Goal: Check status: Check status

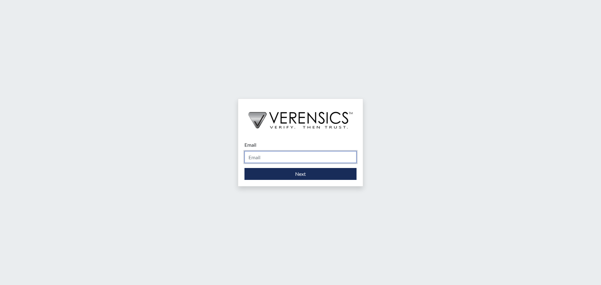
click at [292, 157] on input "Email" at bounding box center [300, 157] width 112 height 12
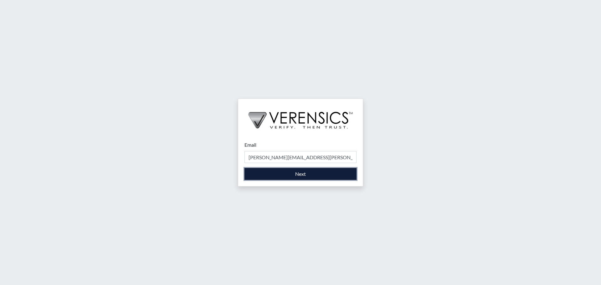
click at [300, 176] on button "Next" at bounding box center [300, 174] width 112 height 12
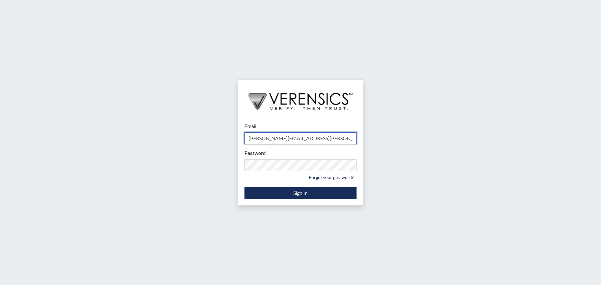
type input "[PERSON_NAME][EMAIL_ADDRESS][PERSON_NAME][DOMAIN_NAME]"
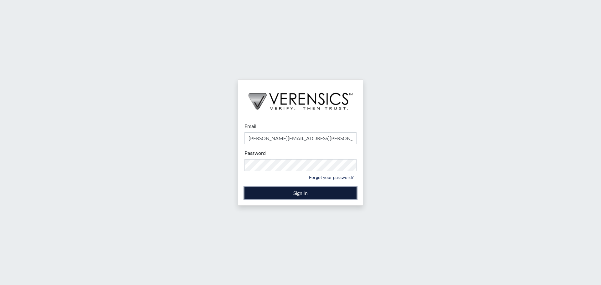
click at [279, 192] on button "Sign In" at bounding box center [300, 193] width 112 height 12
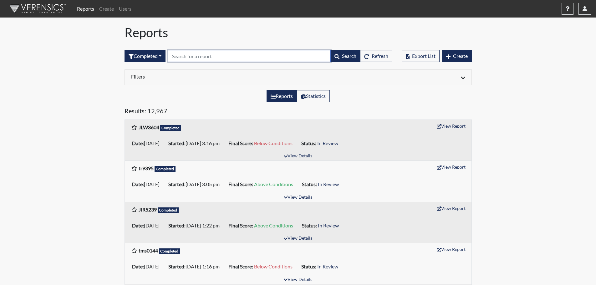
click at [204, 58] on input "text" at bounding box center [249, 56] width 163 height 12
paste input "CFP2691"
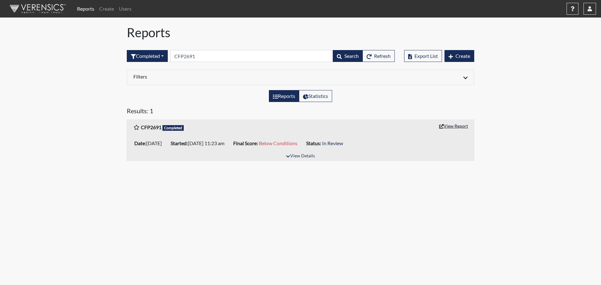
click at [453, 126] on button "View Report" at bounding box center [453, 126] width 34 height 10
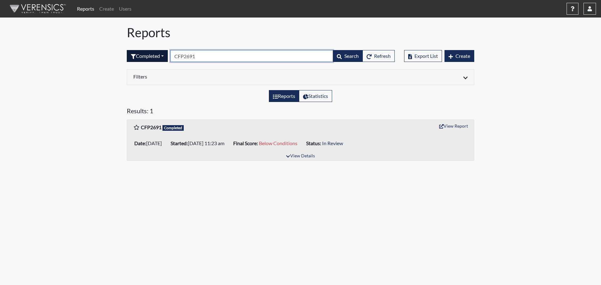
drag, startPoint x: 197, startPoint y: 59, endPoint x: 165, endPoint y: 60, distance: 32.2
click at [165, 60] on form "Completed All Created Sent by email In Progress Declined Completed CFP2691 Sear…" at bounding box center [261, 56] width 268 height 12
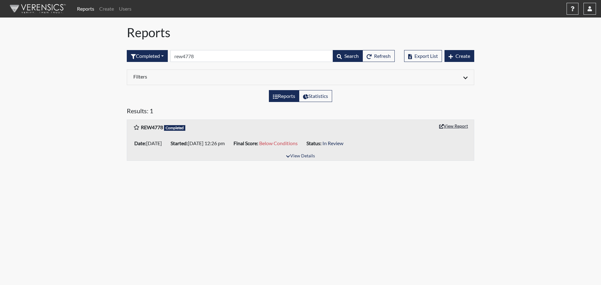
click at [457, 128] on button "View Report" at bounding box center [453, 126] width 34 height 10
drag, startPoint x: 201, startPoint y: 55, endPoint x: 104, endPoint y: 58, distance: 97.4
click at [104, 58] on div "Reports Create Users Help Center × Verensics Best Practices How to successfully…" at bounding box center [300, 83] width 601 height 166
click at [453, 124] on button "View Report" at bounding box center [453, 126] width 34 height 10
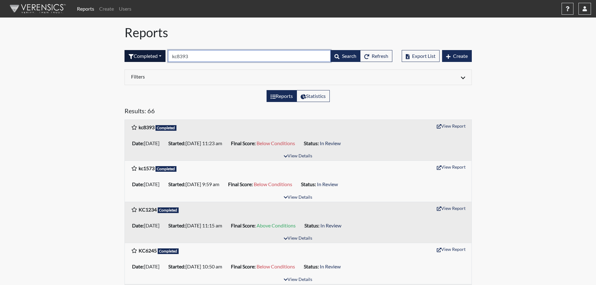
drag, startPoint x: 198, startPoint y: 56, endPoint x: 162, endPoint y: 58, distance: 36.1
click at [162, 58] on form "Completed All Created Sent by email In Progress Declined Completed kc8393 Searc…" at bounding box center [259, 56] width 268 height 12
paste input "ANR8487"
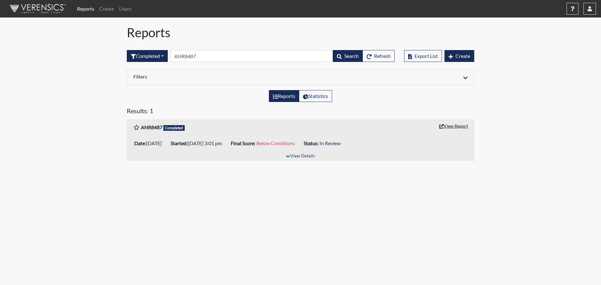
click at [460, 124] on button "View Report" at bounding box center [453, 126] width 34 height 10
drag, startPoint x: 204, startPoint y: 56, endPoint x: 99, endPoint y: 56, distance: 105.8
click at [102, 59] on div "Reports Create Users Help Center × Verensics Best Practices How to successfully…" at bounding box center [300, 83] width 601 height 166
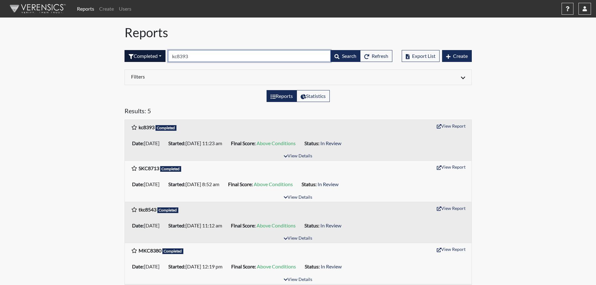
drag, startPoint x: 198, startPoint y: 57, endPoint x: 135, endPoint y: 56, distance: 62.3
click at [141, 58] on form "Completed All Created Sent by email In Progress Declined Completed kc8393 Searc…" at bounding box center [259, 56] width 268 height 12
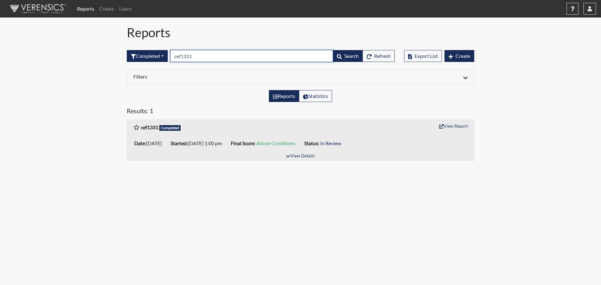
type input "cef1331"
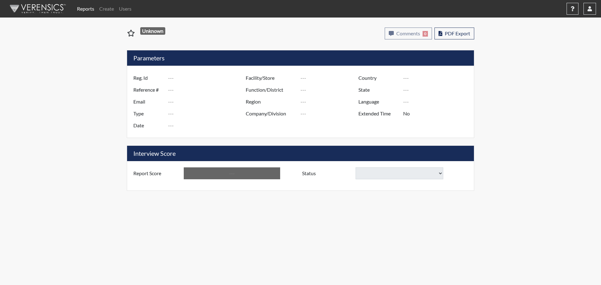
type input "CFP2691"
type input "51146"
type input "---"
type input "Corrections Pre-Employment"
type input "[DATE]"
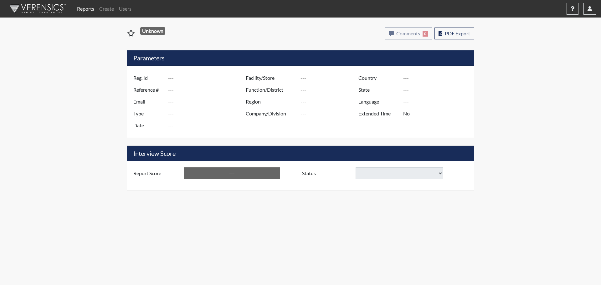
type input "[PERSON_NAME]"
type input "[GEOGRAPHIC_DATA]"
type input "[US_STATE]"
type input "English"
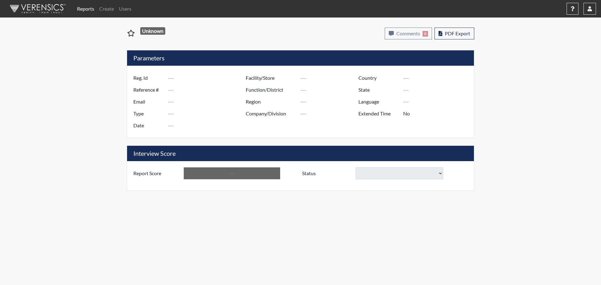
type input "Below Conditions"
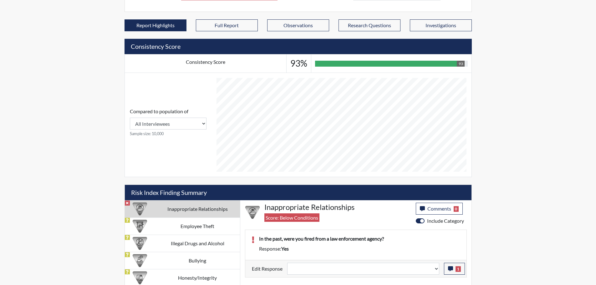
scroll to position [196, 0]
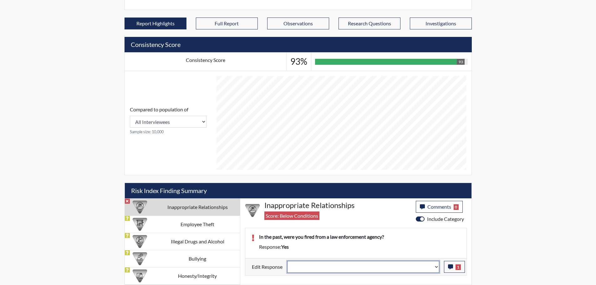
click at [438, 267] on select "Question is not relevant. Results will be updated. Reasonable explanation provi…" at bounding box center [363, 267] width 152 height 12
select select "reasonable-explanation-provided"
click at [287, 261] on select "Question is not relevant. Results will be updated. Reasonable explanation provi…" at bounding box center [363, 267] width 152 height 12
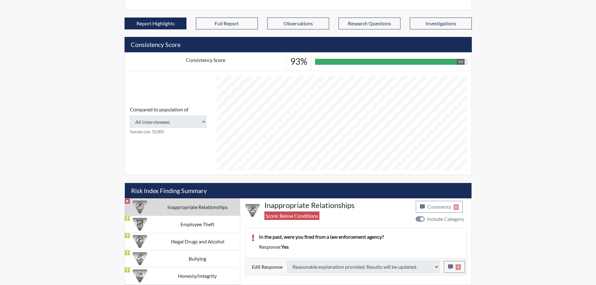
type input "Above Conditions"
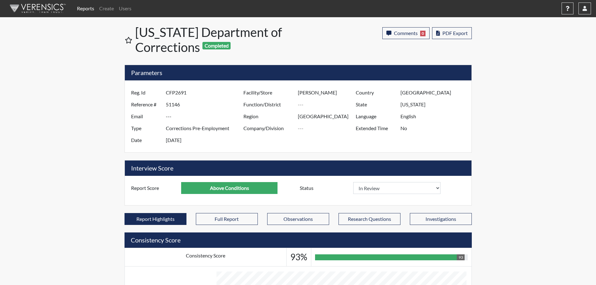
scroll to position [104, 260]
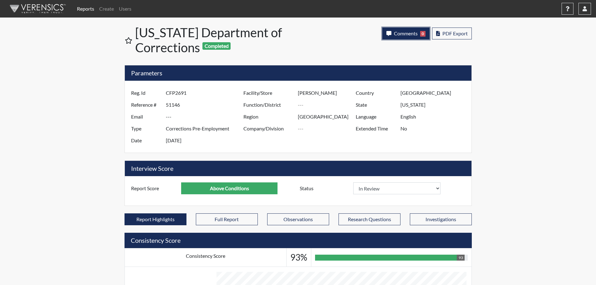
click at [394, 35] on span "Comments" at bounding box center [406, 33] width 24 height 6
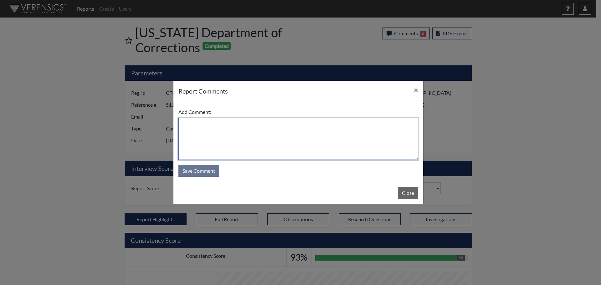
click at [319, 142] on textarea at bounding box center [298, 139] width 240 height 42
type textarea "SL [DATE]"
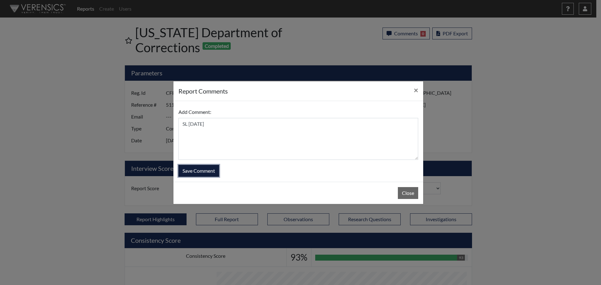
click at [195, 176] on button "Save Comment" at bounding box center [198, 171] width 41 height 12
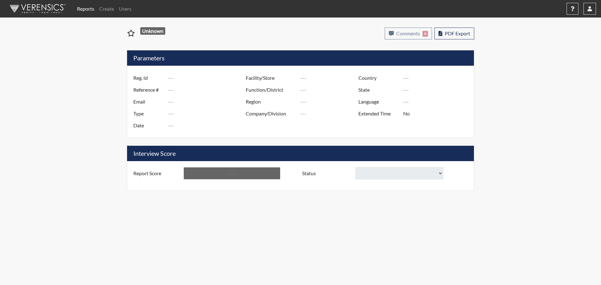
type input "REW4778"
type input "50971"
type input "---"
type input "Corrections Pre-Employment"
type input "Aug 27, 2025"
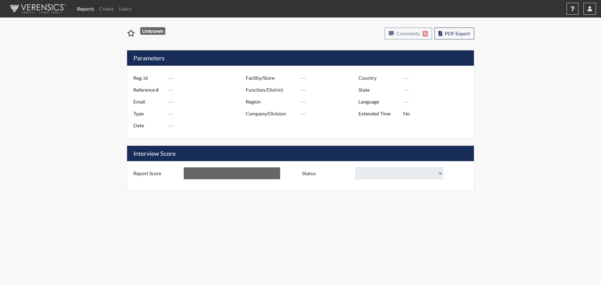
type input "[PERSON_NAME]"
type input "[GEOGRAPHIC_DATA]"
type input "[US_STATE]"
type input "English"
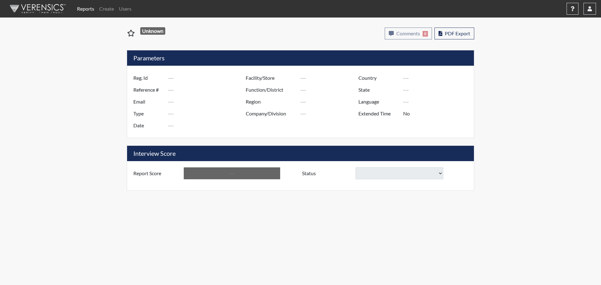
type input "Below Conditions"
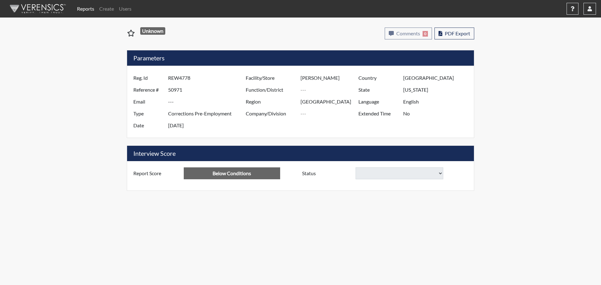
select select
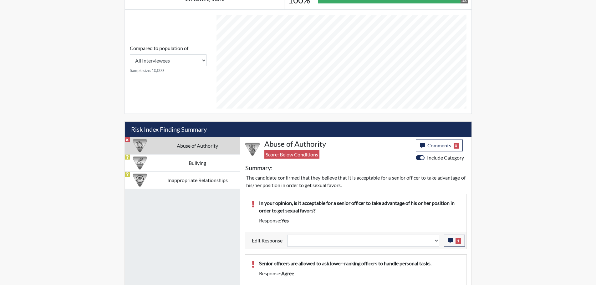
scroll to position [282, 0]
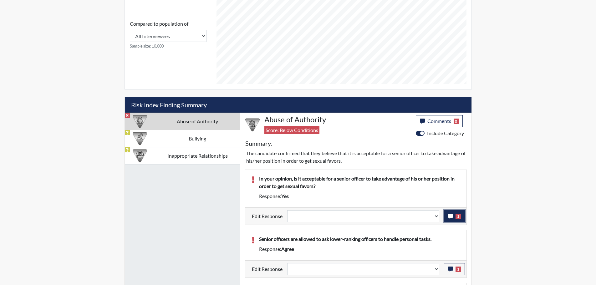
click at [450, 216] on icon "button" at bounding box center [450, 216] width 5 height 5
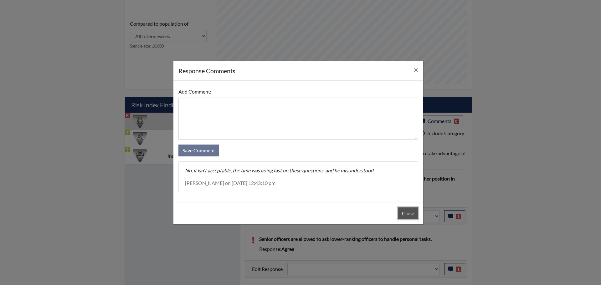
click at [407, 214] on button "Close" at bounding box center [408, 214] width 20 height 12
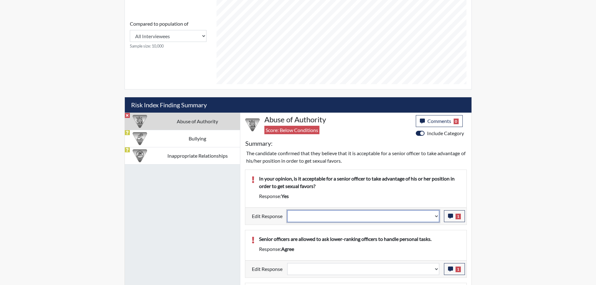
click at [438, 216] on select "Question is not relevant. Results will be updated. Reasonable explanation provi…" at bounding box center [363, 216] width 152 height 12
select select "reasonable-explanation-provided"
click at [287, 210] on select "Question is not relevant. Results will be updated. Reasonable explanation provi…" at bounding box center [363, 216] width 152 height 12
select select
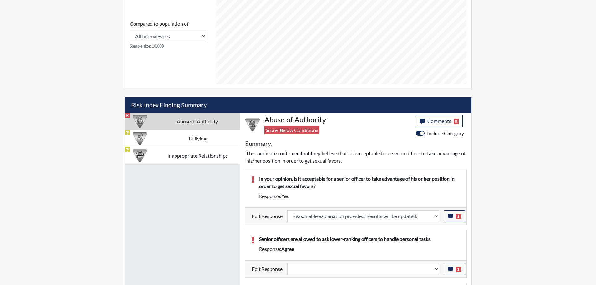
select select
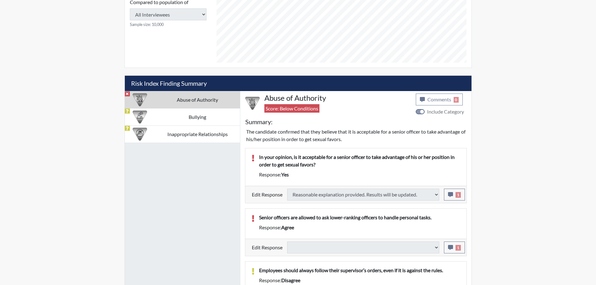
type input "Above Conditions"
select select
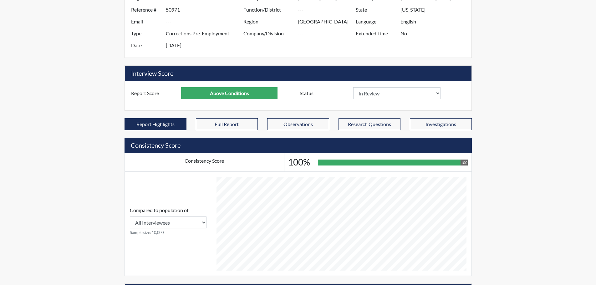
scroll to position [0, 0]
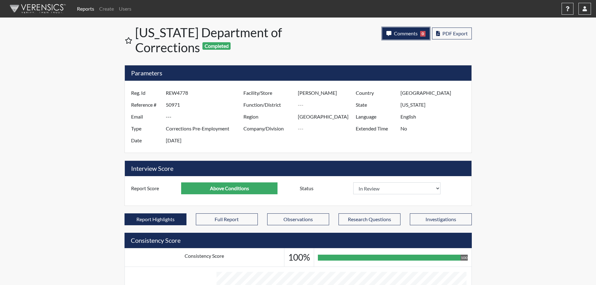
click at [408, 34] on span "Comments" at bounding box center [406, 33] width 24 height 6
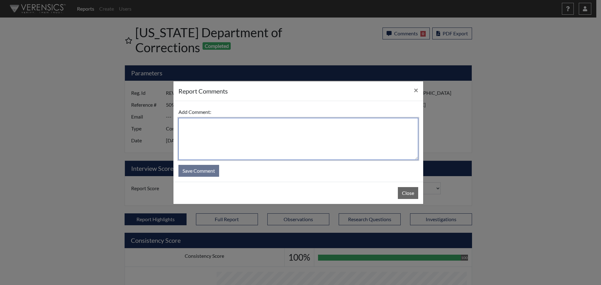
click at [290, 136] on textarea at bounding box center [298, 139] width 240 height 42
type textarea "SL [DATE]"
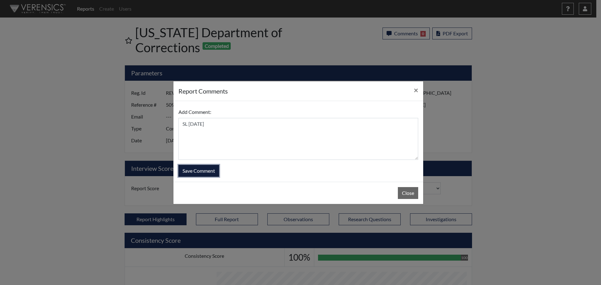
click at [204, 173] on button "Save Comment" at bounding box center [198, 171] width 41 height 12
select select
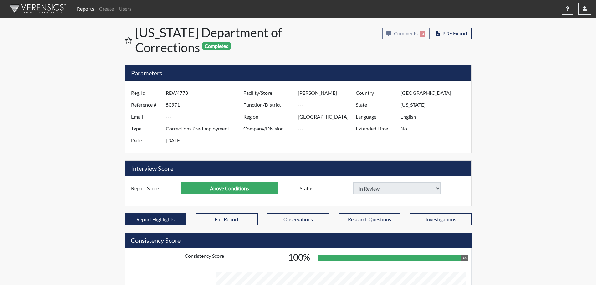
select select
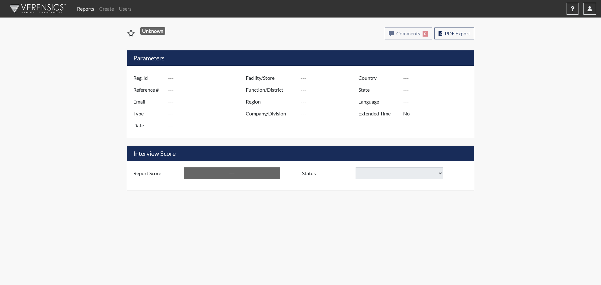
type input "kc8393"
type input "51147"
type input "---"
type input "Corrections Pre-Employment"
type input "[DATE]"
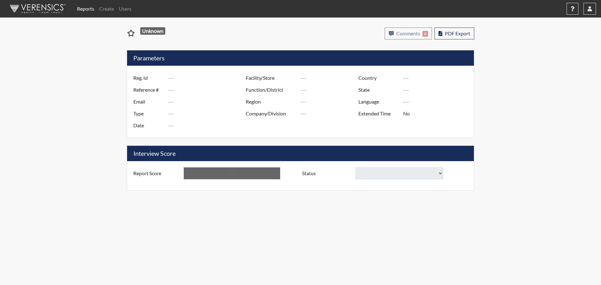
type input "McRae WF"
type input "Southeast Region"
type input "[GEOGRAPHIC_DATA]"
type input "[US_STATE]"
type input "English"
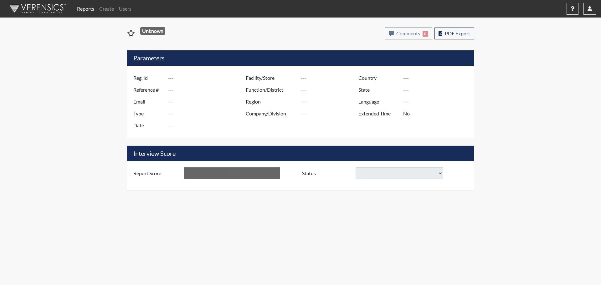
type input "Below Conditions"
select select
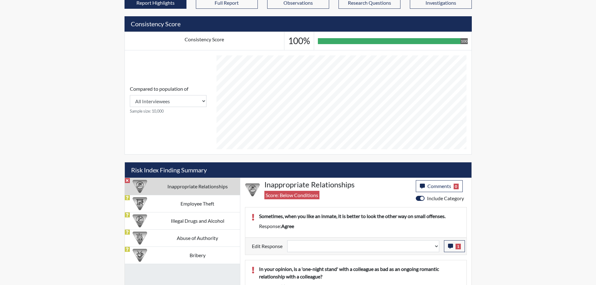
scroll to position [219, 0]
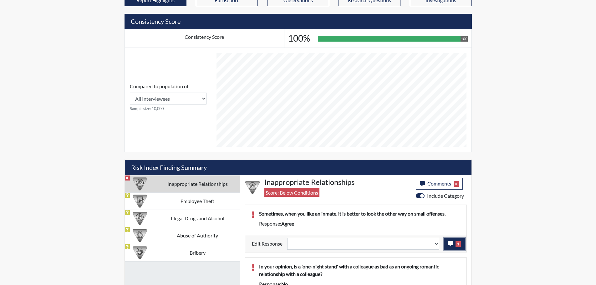
click at [451, 244] on icon "button" at bounding box center [450, 243] width 5 height 5
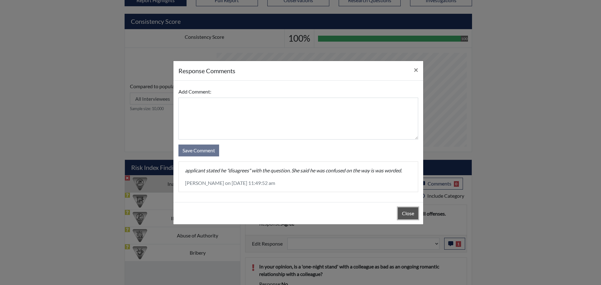
click at [402, 214] on button "Close" at bounding box center [408, 214] width 20 height 12
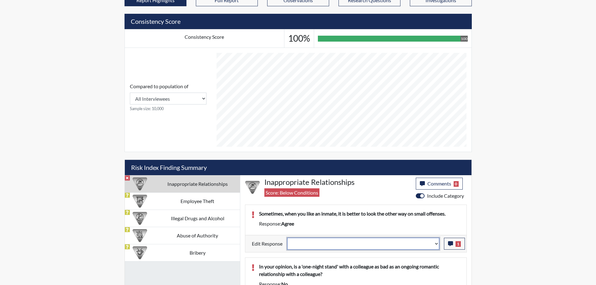
click at [439, 243] on select "Question is not relevant. Results will be updated. Reasonable explanation provi…" at bounding box center [363, 244] width 152 height 12
select select "reasonable-explanation-provided"
click at [287, 238] on select "Question is not relevant. Results will be updated. Reasonable explanation provi…" at bounding box center [363, 244] width 152 height 12
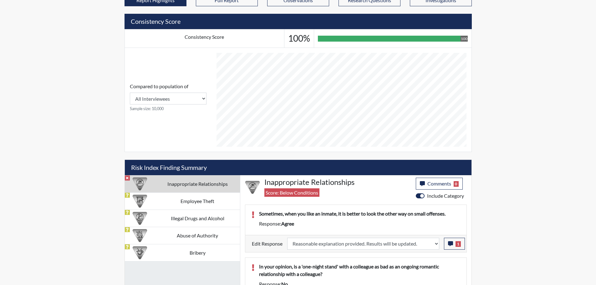
select select
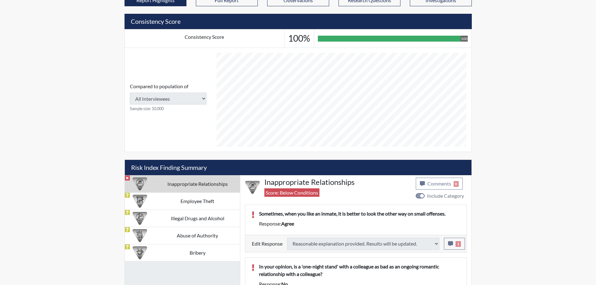
type input "Above Conditions"
select select
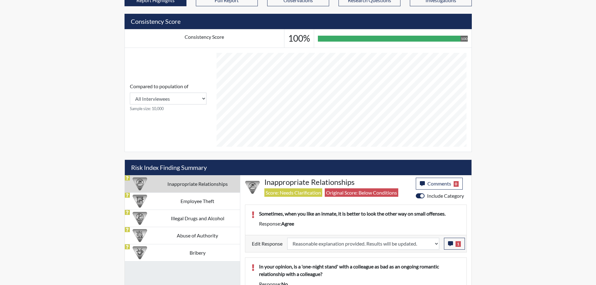
scroll to position [0, 0]
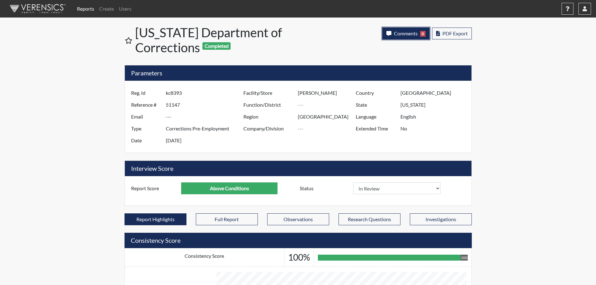
click at [404, 33] on span "Comments" at bounding box center [406, 33] width 24 height 6
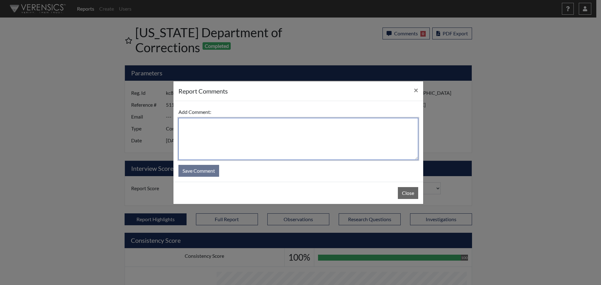
click at [312, 135] on textarea at bounding box center [298, 139] width 240 height 42
type textarea "SL [DATE]"
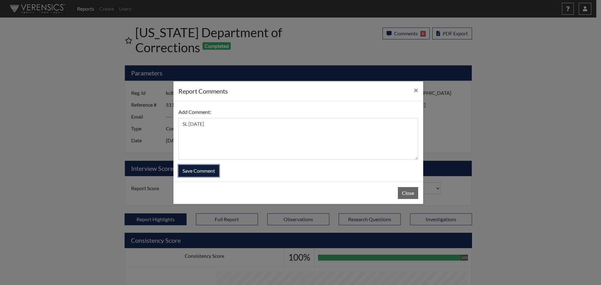
click at [203, 170] on button "Save Comment" at bounding box center [198, 171] width 41 height 12
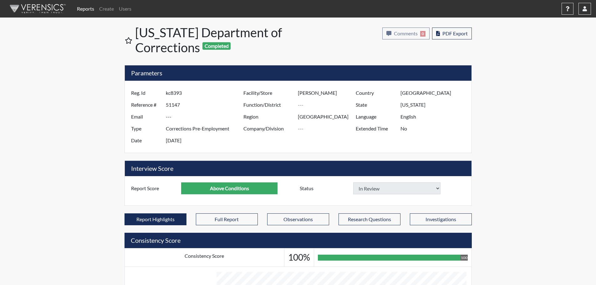
select select
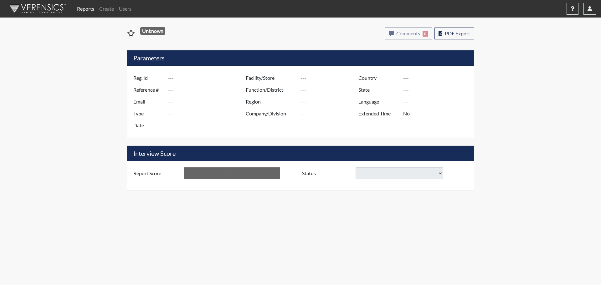
type input "ANR8487"
type input "51059"
type input "---"
type input "Corrections Pre-Employment"
type input "[DATE]"
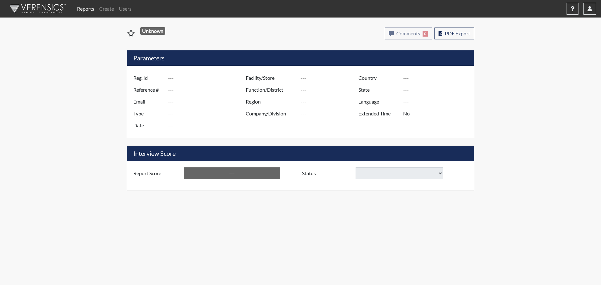
type input "[PERSON_NAME]"
type input "[GEOGRAPHIC_DATA]"
type input "[US_STATE]"
type input "English"
type input "Below Conditions"
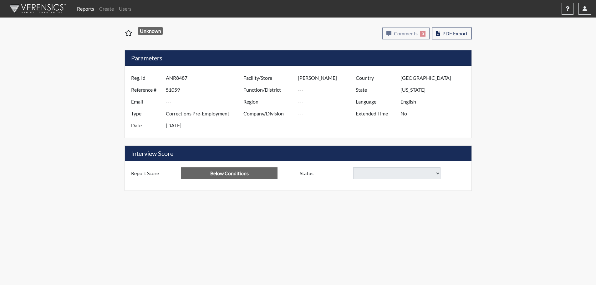
select select
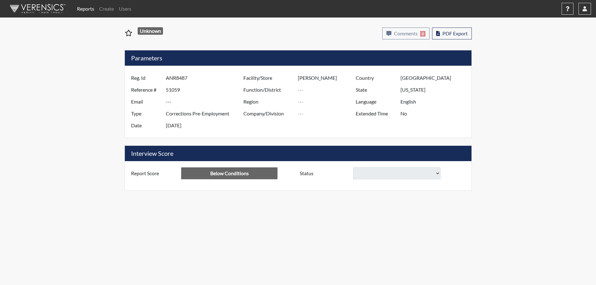
select select
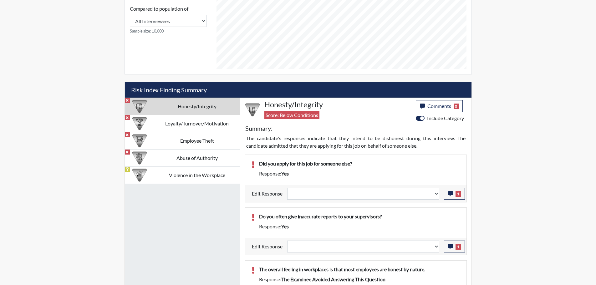
scroll to position [307, 0]
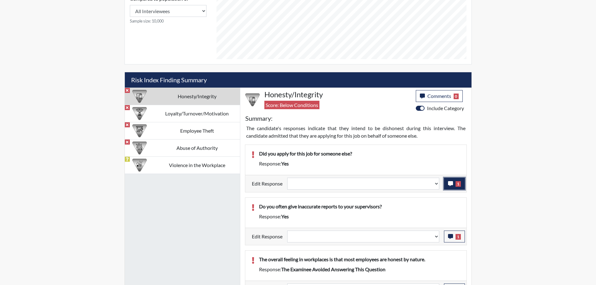
click at [454, 182] on button "1" at bounding box center [454, 184] width 21 height 12
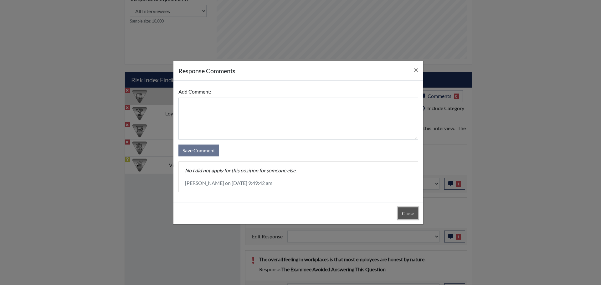
click at [410, 214] on button "Close" at bounding box center [408, 214] width 20 height 12
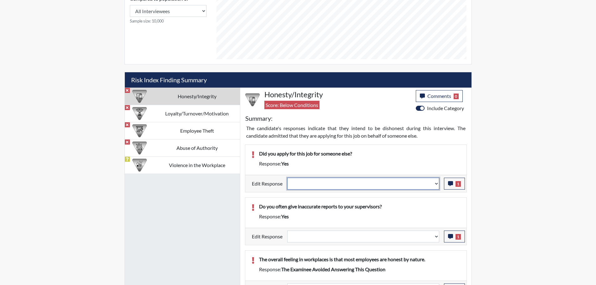
click at [436, 186] on select "Question is not relevant. Results will be updated. Reasonable explanation provi…" at bounding box center [363, 184] width 152 height 12
select select "reasonable-explanation-provided"
click at [287, 178] on select "Question is not relevant. Results will be updated. Reasonable explanation provi…" at bounding box center [363, 184] width 152 height 12
select select
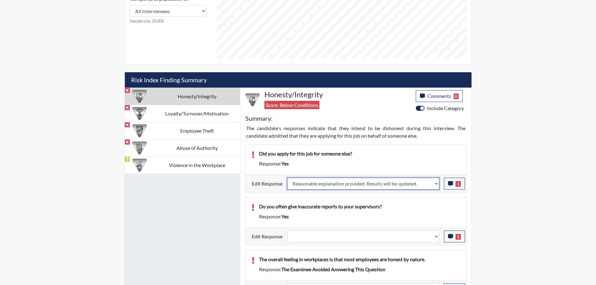
select select
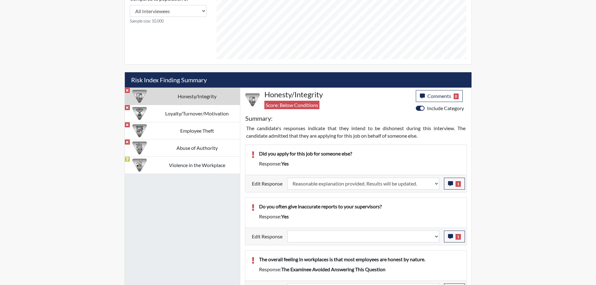
select select
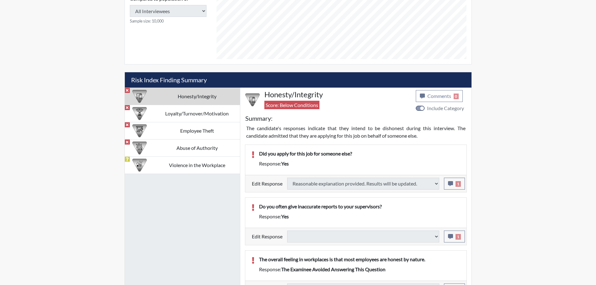
select select
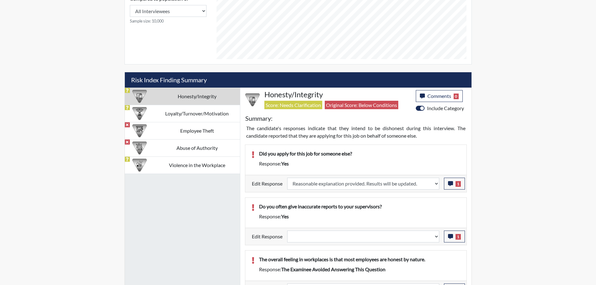
scroll to position [104, 260]
click at [211, 131] on td "Employee Theft" at bounding box center [197, 130] width 86 height 17
select select
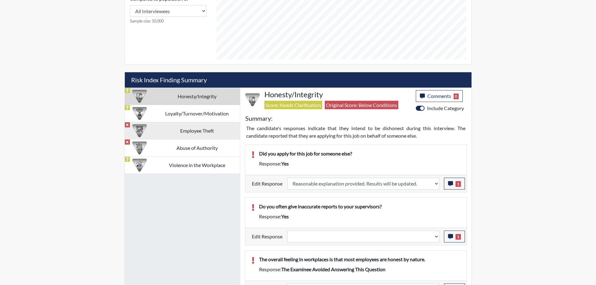
select select
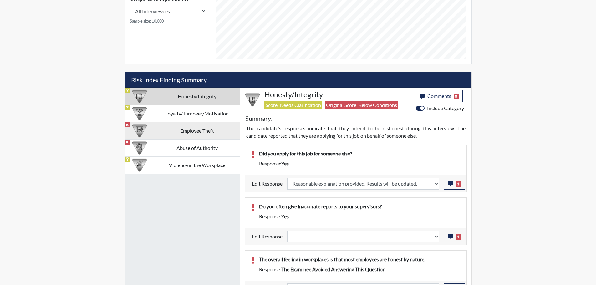
select select
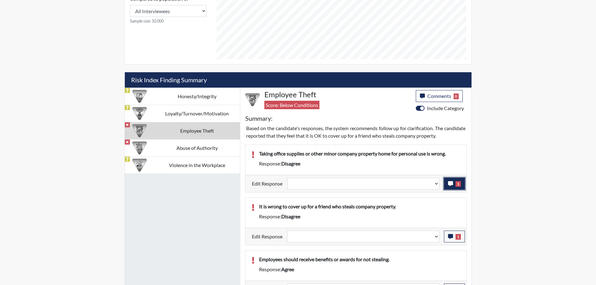
click at [450, 180] on button "1" at bounding box center [454, 184] width 21 height 12
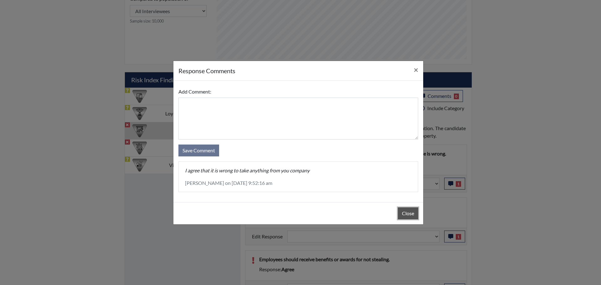
click at [408, 217] on button "Close" at bounding box center [408, 214] width 20 height 12
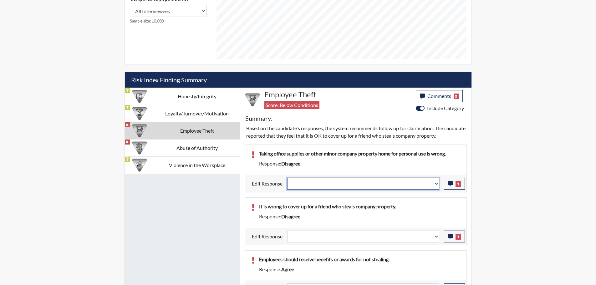
click at [437, 183] on select "Question is not relevant. Results will be updated. Reasonable explanation provi…" at bounding box center [363, 184] width 152 height 12
select select "reasonable-explanation-provided"
click at [287, 178] on select "Question is not relevant. Results will be updated. Reasonable explanation provi…" at bounding box center [363, 184] width 152 height 12
select select
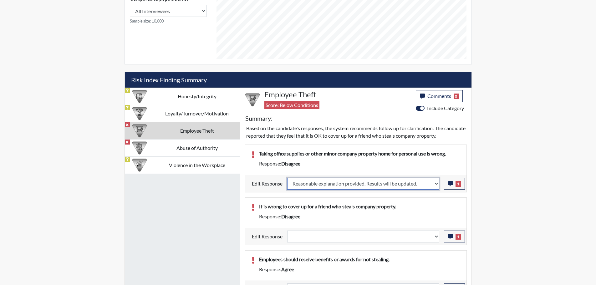
select select
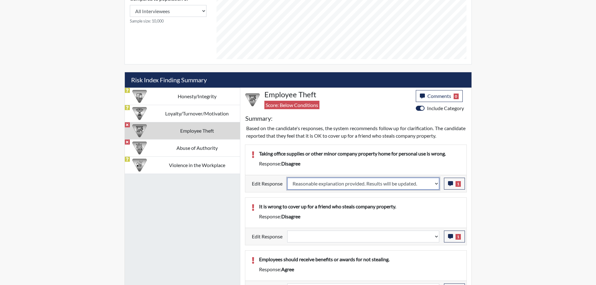
select select
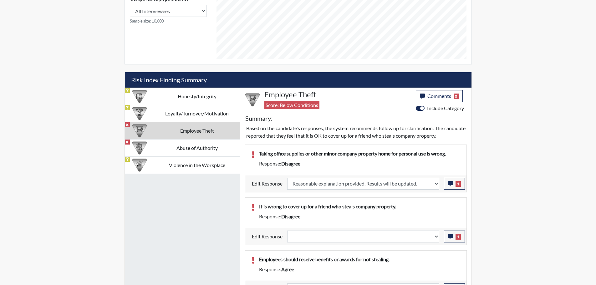
select select
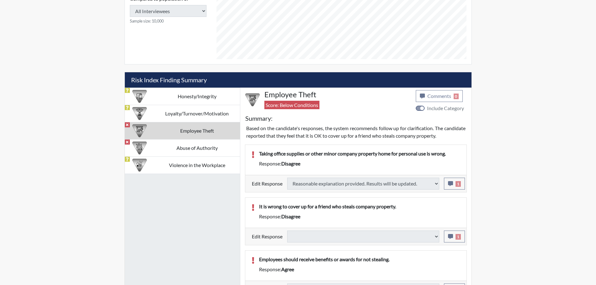
select select
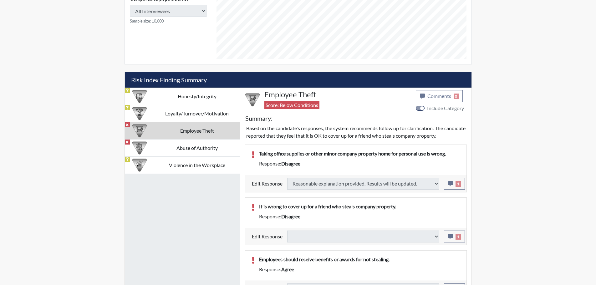
select select
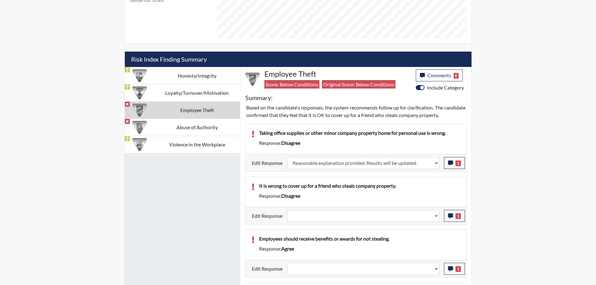
scroll to position [401, 0]
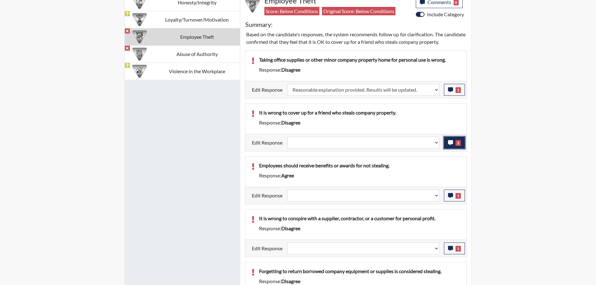
click at [450, 143] on icon "button" at bounding box center [450, 142] width 5 height 5
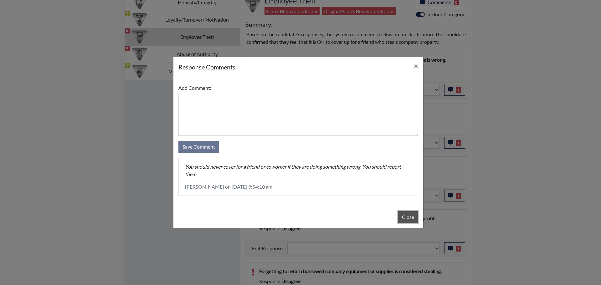
click at [403, 216] on button "Close" at bounding box center [408, 217] width 20 height 12
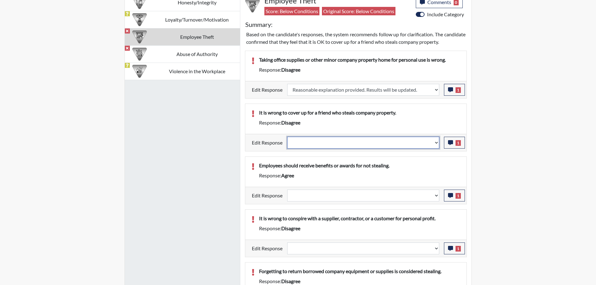
click at [435, 144] on select "Question is not relevant. Results will be updated. Reasonable explanation provi…" at bounding box center [363, 143] width 152 height 12
select select "reasonable-explanation-provided"
click at [287, 137] on select "Question is not relevant. Results will be updated. Reasonable explanation provi…" at bounding box center [363, 143] width 152 height 12
select select
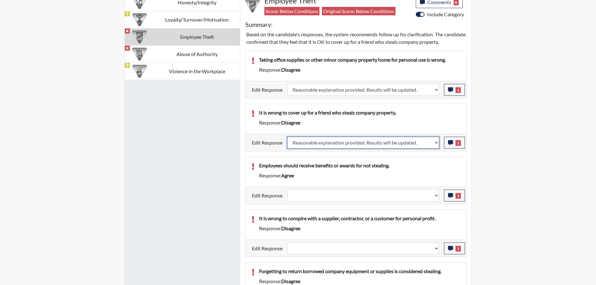
select select
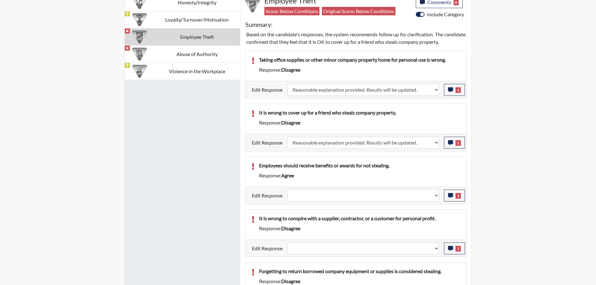
select select
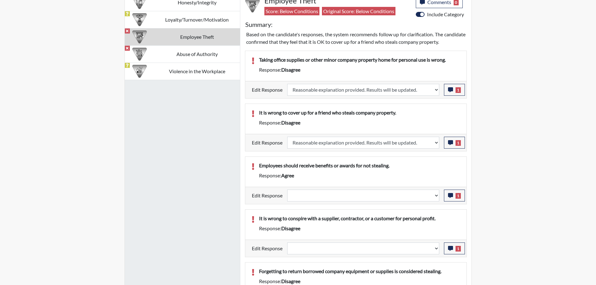
select select
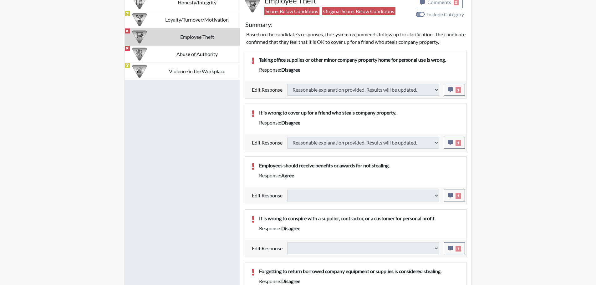
select select
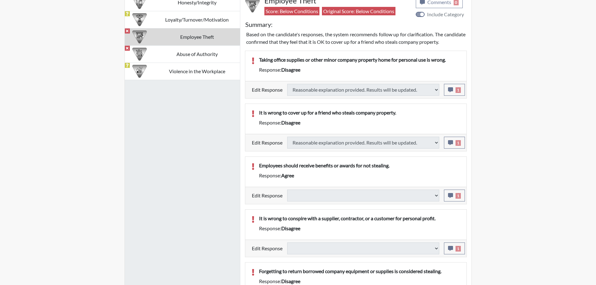
select select
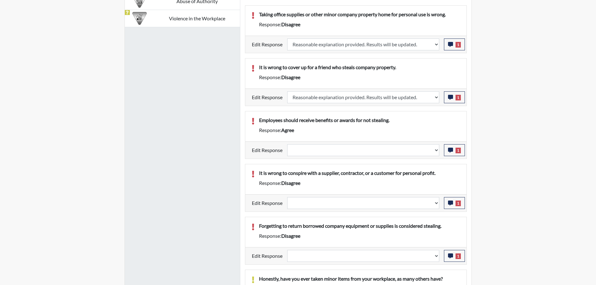
scroll to position [463, 0]
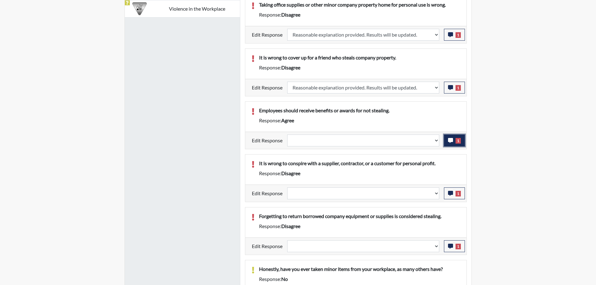
click at [449, 145] on button "1" at bounding box center [454, 141] width 21 height 12
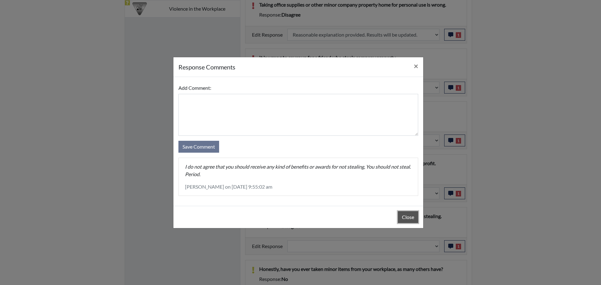
click at [412, 216] on button "Close" at bounding box center [408, 217] width 20 height 12
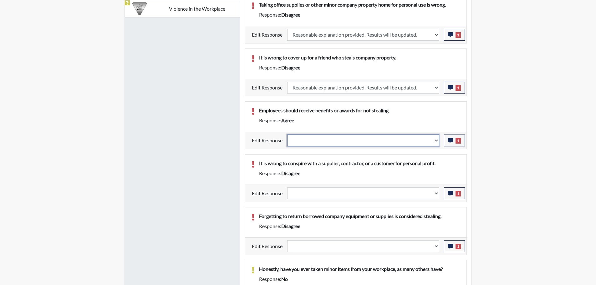
click at [435, 142] on select "Question is not relevant. Results will be updated. Reasonable explanation provi…" at bounding box center [363, 141] width 152 height 12
select select "reasonable-explanation-provided"
click at [287, 135] on select "Question is not relevant. Results will be updated. Reasonable explanation provi…" at bounding box center [363, 141] width 152 height 12
select select
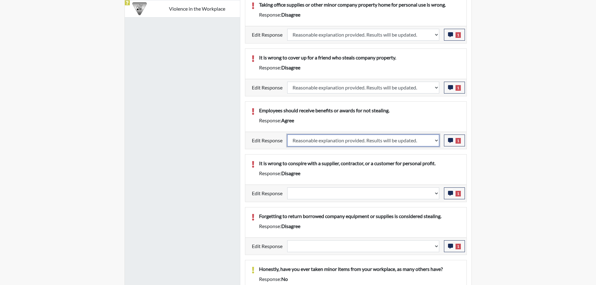
select select
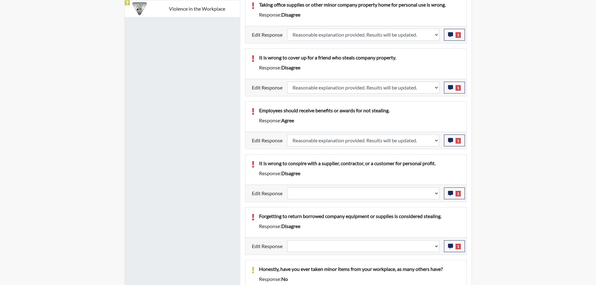
select select
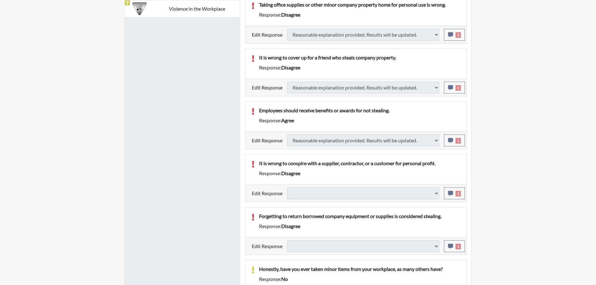
select select
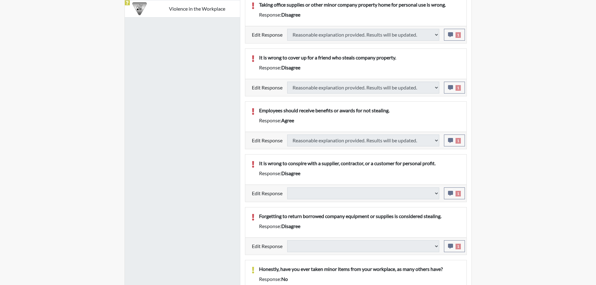
select select
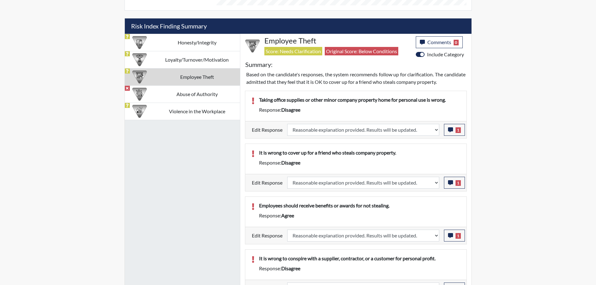
scroll to position [275, 0]
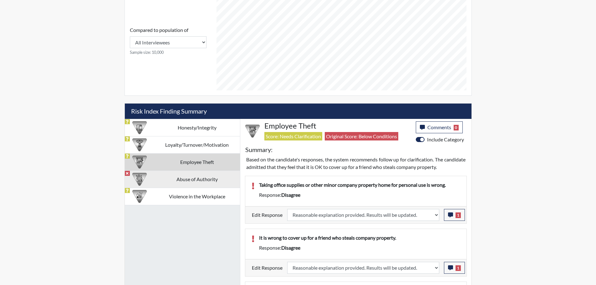
click at [208, 181] on td "Abuse of Authority" at bounding box center [197, 179] width 86 height 17
select select
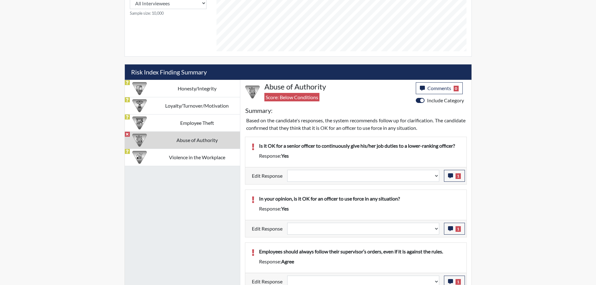
scroll to position [338, 0]
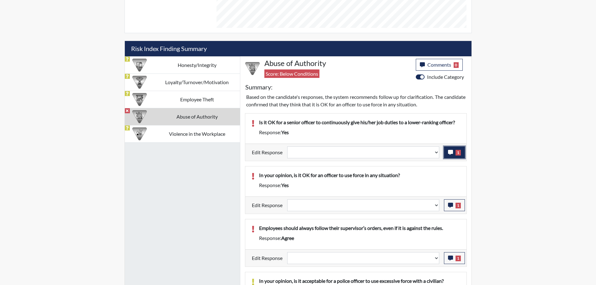
click at [449, 154] on icon "button" at bounding box center [450, 152] width 5 height 5
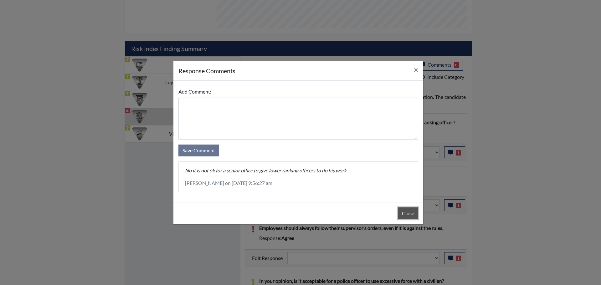
click at [407, 214] on button "Close" at bounding box center [408, 214] width 20 height 12
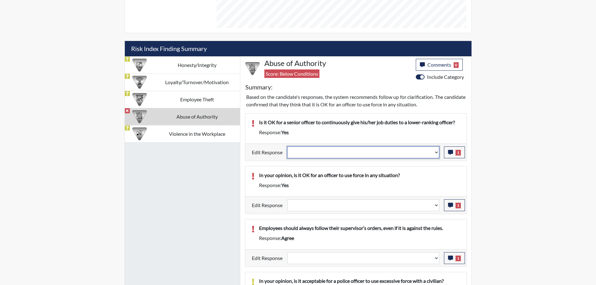
click at [437, 155] on select "Question is not relevant. Results will be updated. Reasonable explanation provi…" at bounding box center [363, 152] width 152 height 12
select select "reasonable-explanation-provided"
click at [287, 146] on select "Question is not relevant. Results will be updated. Reasonable explanation provi…" at bounding box center [363, 152] width 152 height 12
select select
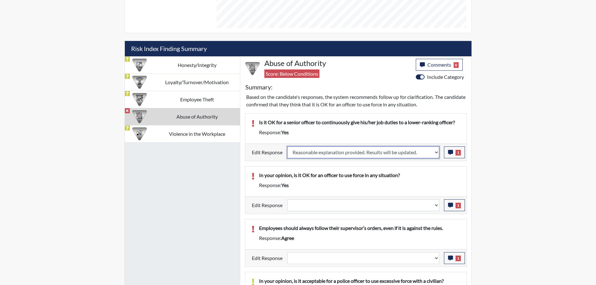
select select
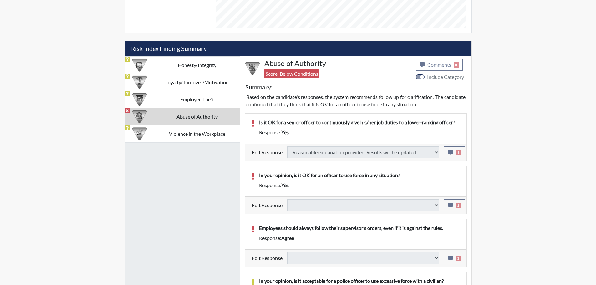
type input "Above Conditions"
select select
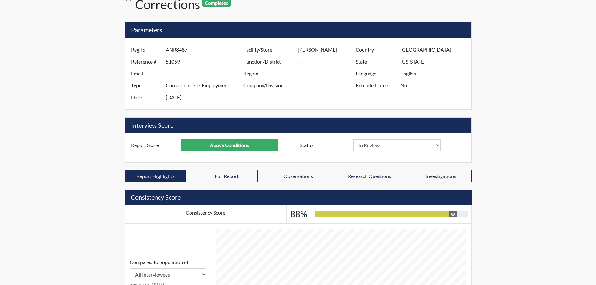
scroll to position [0, 0]
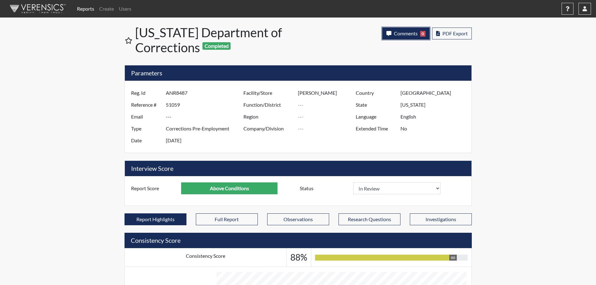
click at [406, 34] on span "Comments" at bounding box center [406, 33] width 24 height 6
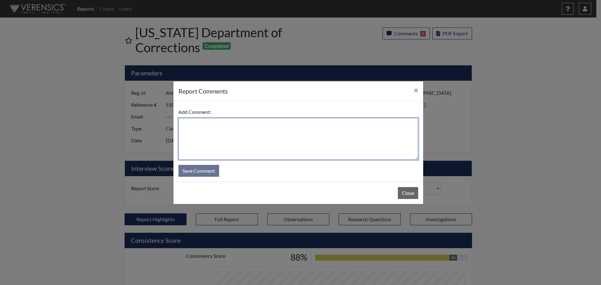
click at [280, 130] on textarea at bounding box center [298, 139] width 240 height 42
type textarea "SL [DATE]"
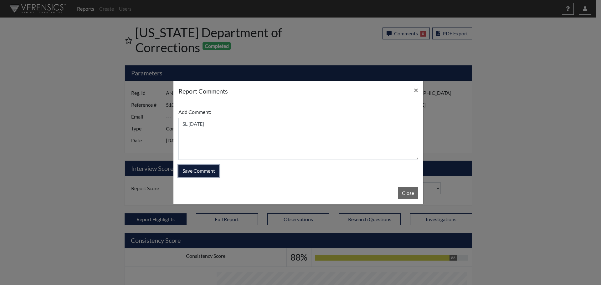
click at [213, 172] on button "Save Comment" at bounding box center [198, 171] width 41 height 12
select select
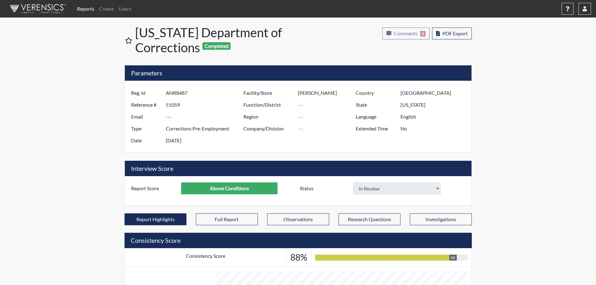
select select
